Goal: Find specific page/section: Find specific page/section

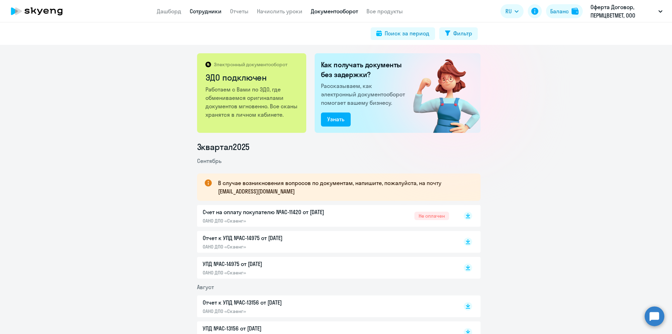
click at [201, 9] on link "Сотрудники" at bounding box center [206, 11] width 32 height 7
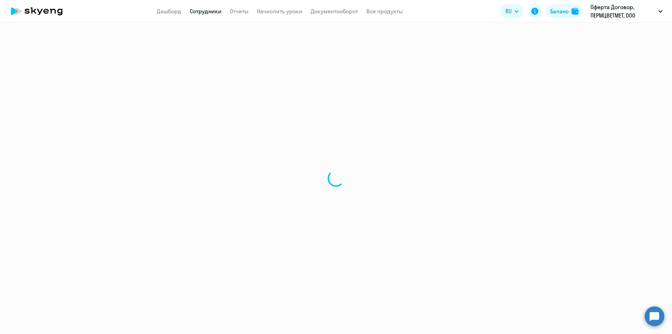
select select "30"
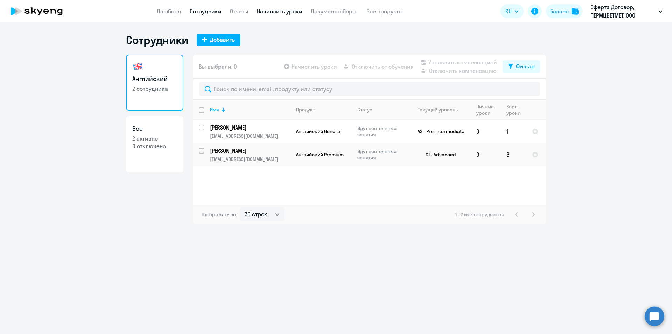
click at [273, 12] on link "Начислить уроки" at bounding box center [280, 11] width 46 height 7
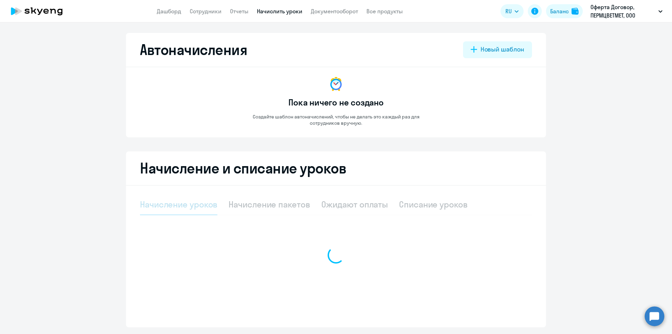
select select "10"
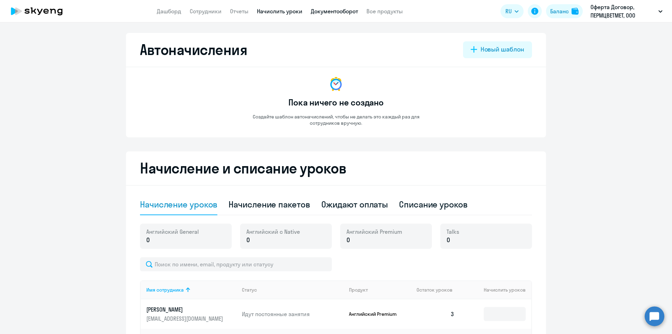
click at [352, 13] on link "Документооборот" at bounding box center [334, 11] width 47 height 7
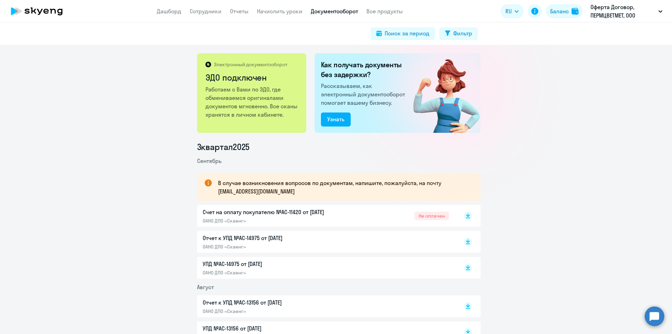
click at [426, 212] on span "Не оплачен" at bounding box center [431, 215] width 35 height 8
